Goal: Information Seeking & Learning: Learn about a topic

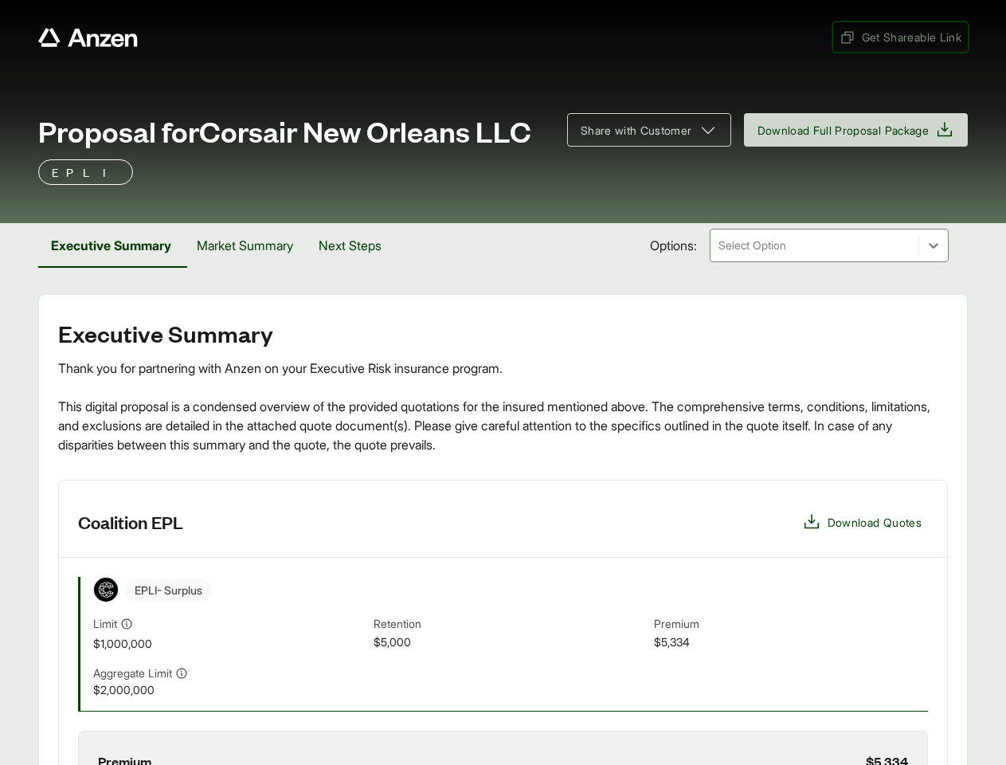
click at [898, 37] on span "Get Shareable Link" at bounding box center [900, 37] width 122 height 17
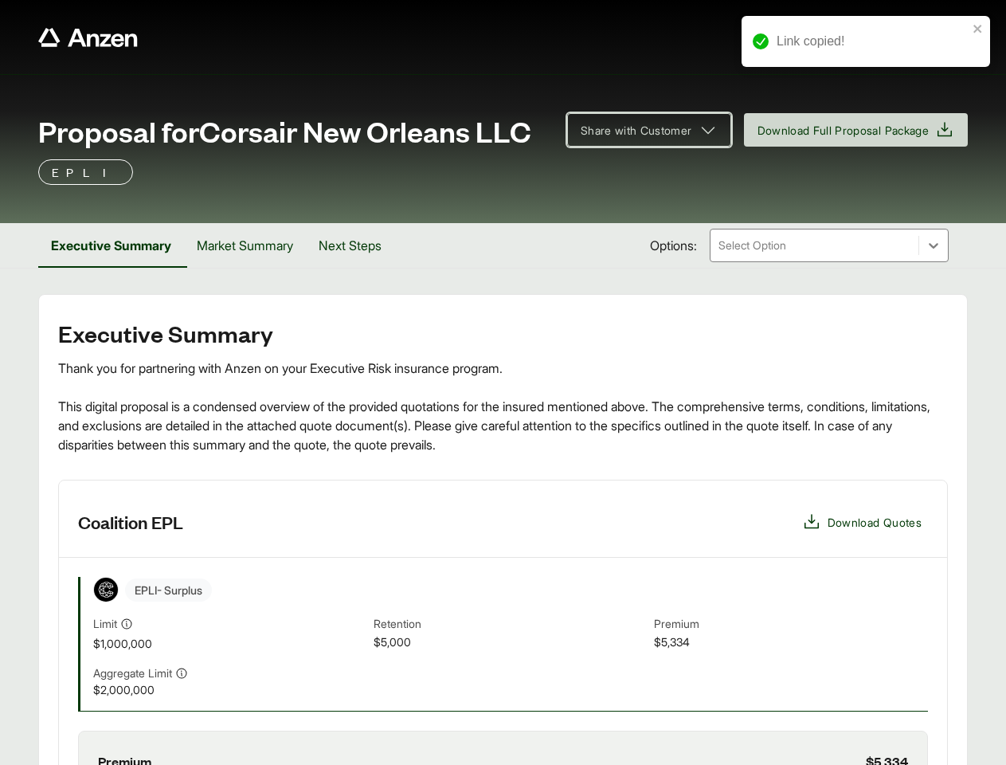
click at [641, 130] on span "Share with Customer" at bounding box center [636, 130] width 111 height 17
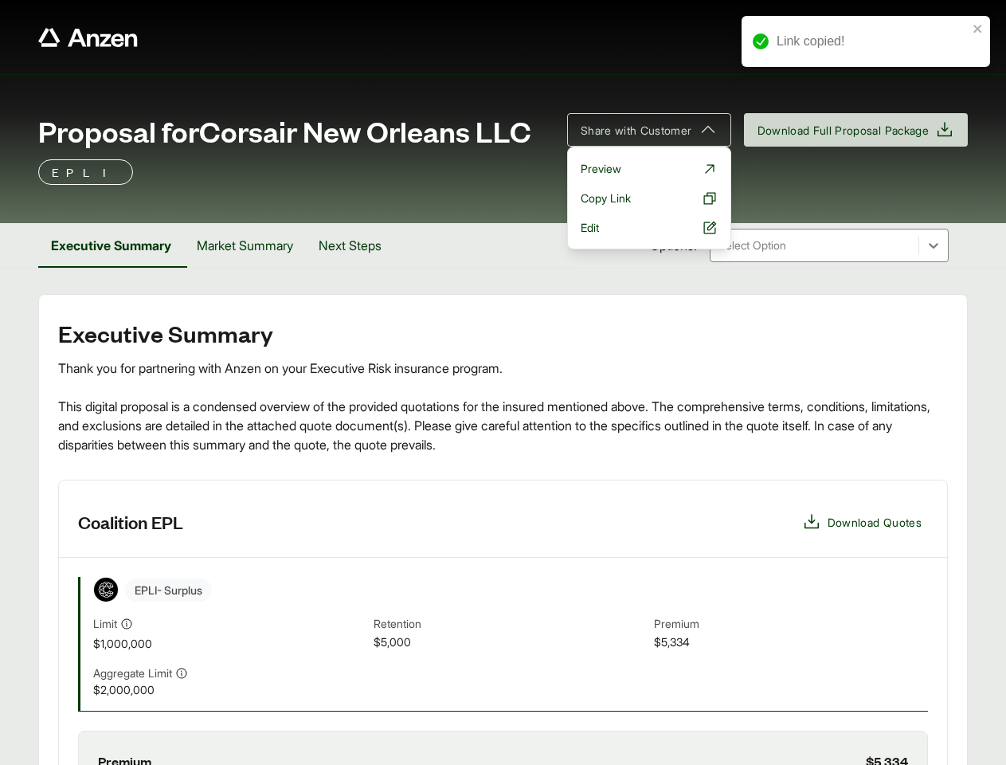
click at [112, 245] on button "Executive Summary" at bounding box center [111, 245] width 146 height 45
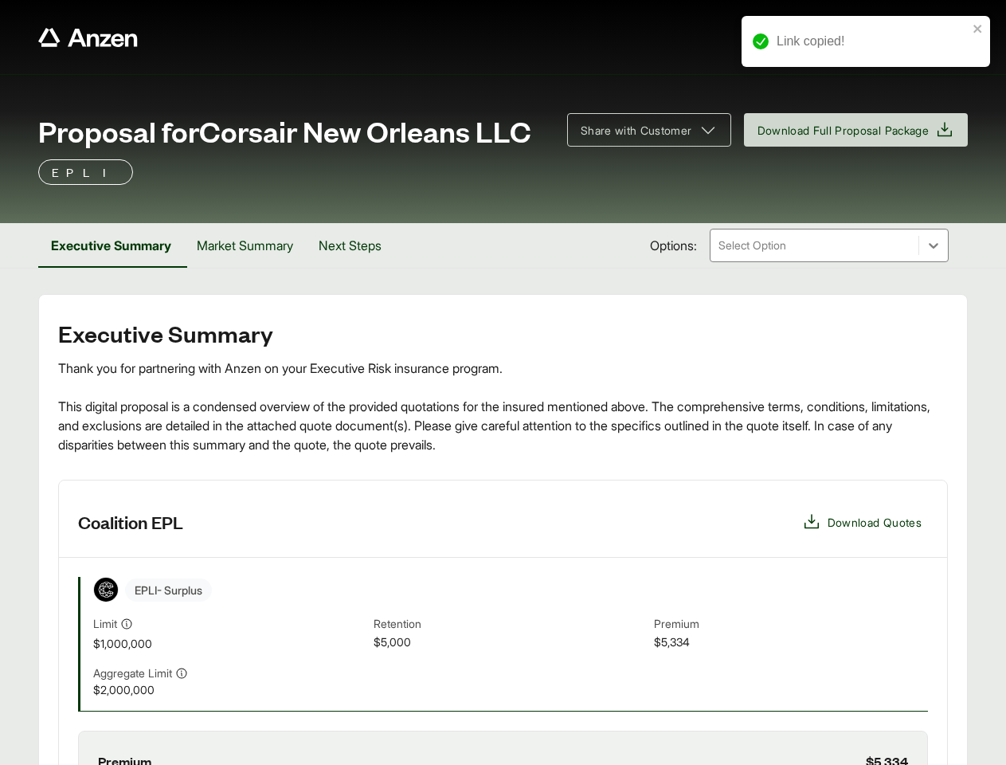
click at [250, 245] on button "Market Summary" at bounding box center [245, 245] width 122 height 45
click at [358, 245] on button "Next Steps" at bounding box center [348, 245] width 88 height 45
click at [503, 622] on span "Retention" at bounding box center [511, 624] width 274 height 18
